Goal: Navigation & Orientation: Find specific page/section

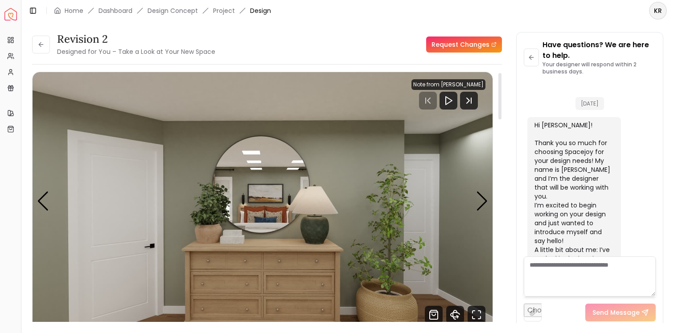
scroll to position [2585, 0]
